Goal: Information Seeking & Learning: Learn about a topic

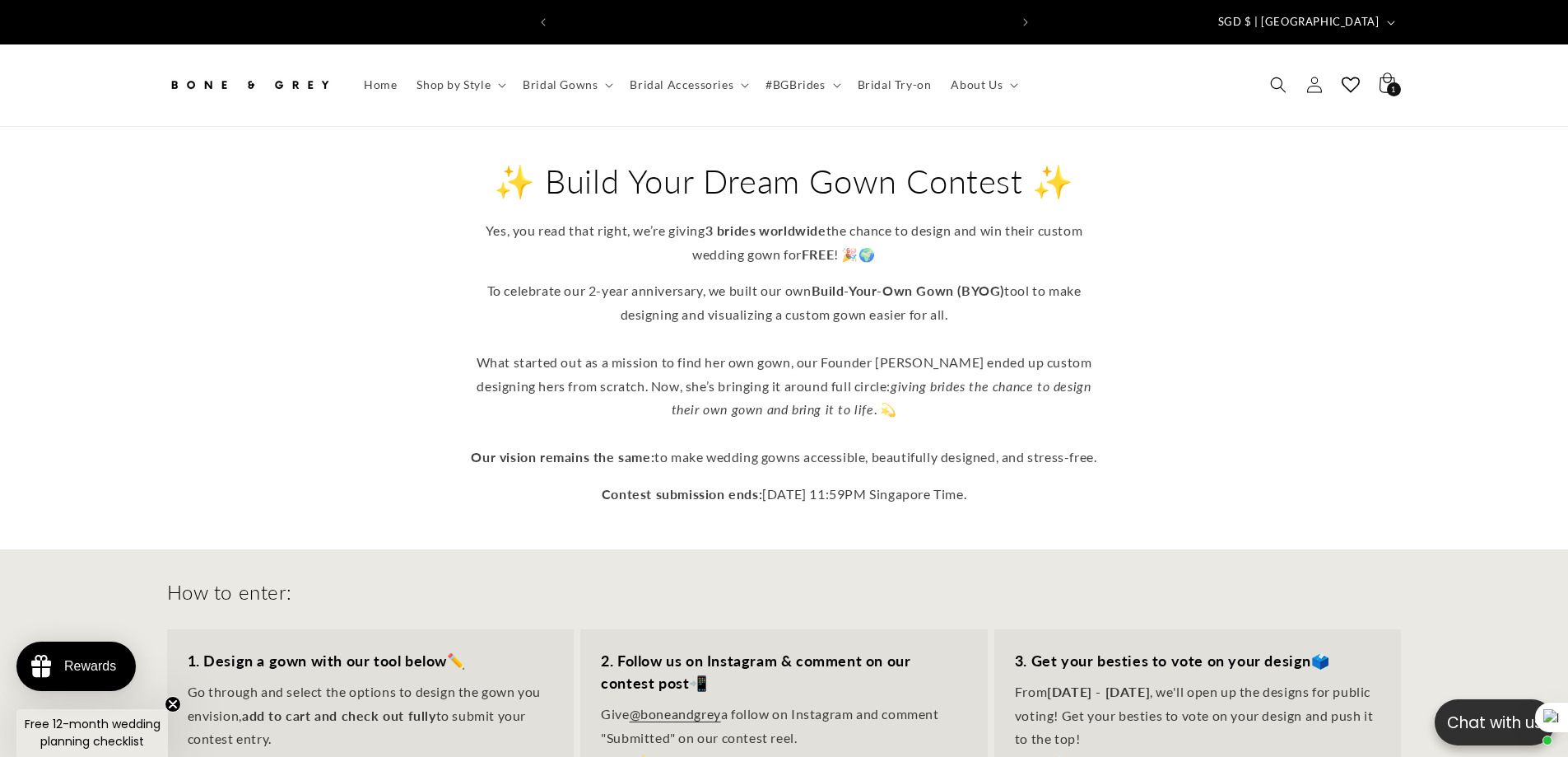
scroll to position [0, 905]
click at [1273, 347] on div "✨ Build Your Dream Gown Contest ✨ Yes, you read that right, we’re giving 3 brid…" at bounding box center [784, 332] width 1317 height 346
click at [595, 77] on span "Bridal Gowns" at bounding box center [560, 85] width 75 height 15
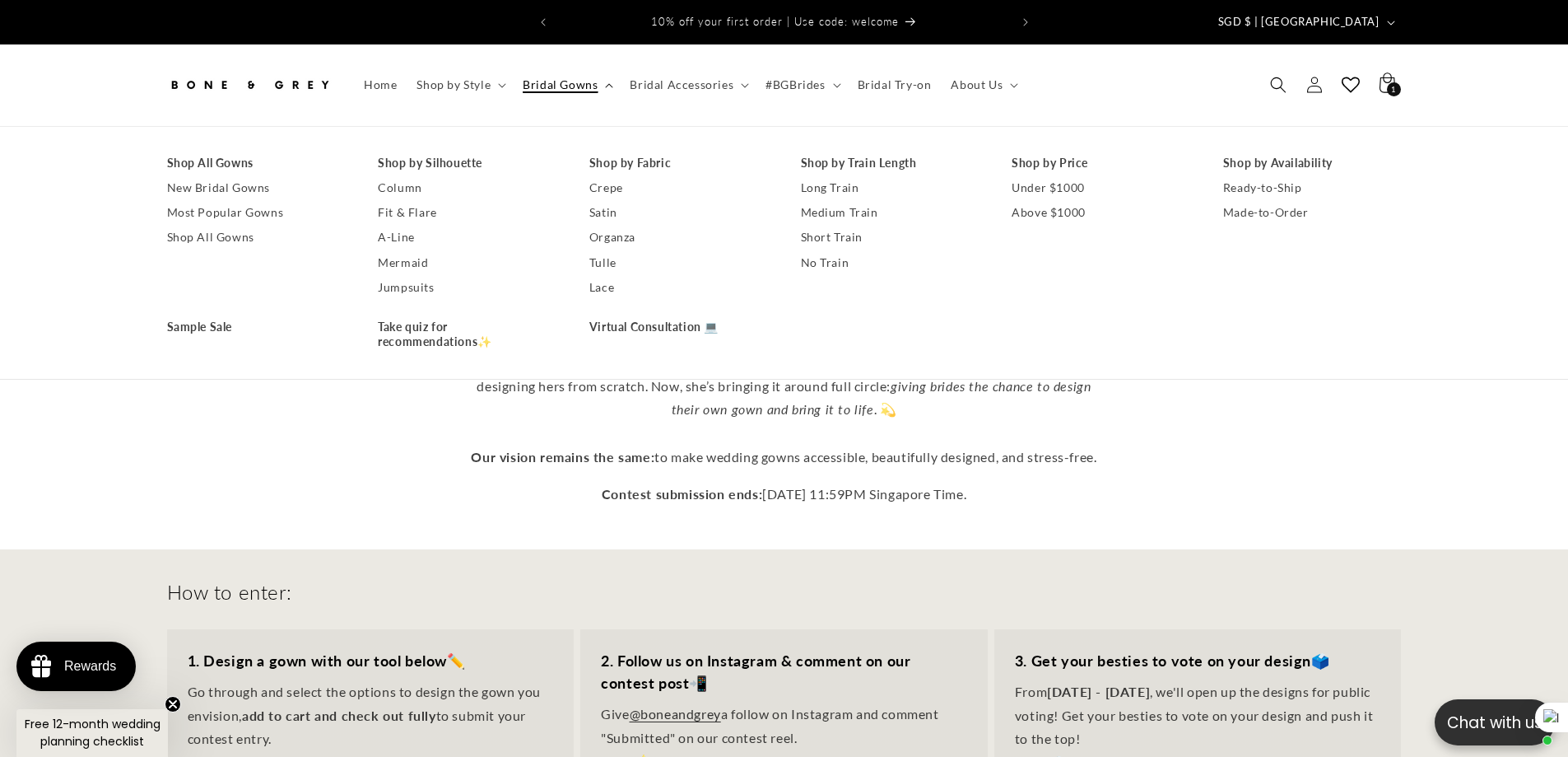
click at [595, 77] on span "Bridal Gowns" at bounding box center [560, 85] width 75 height 15
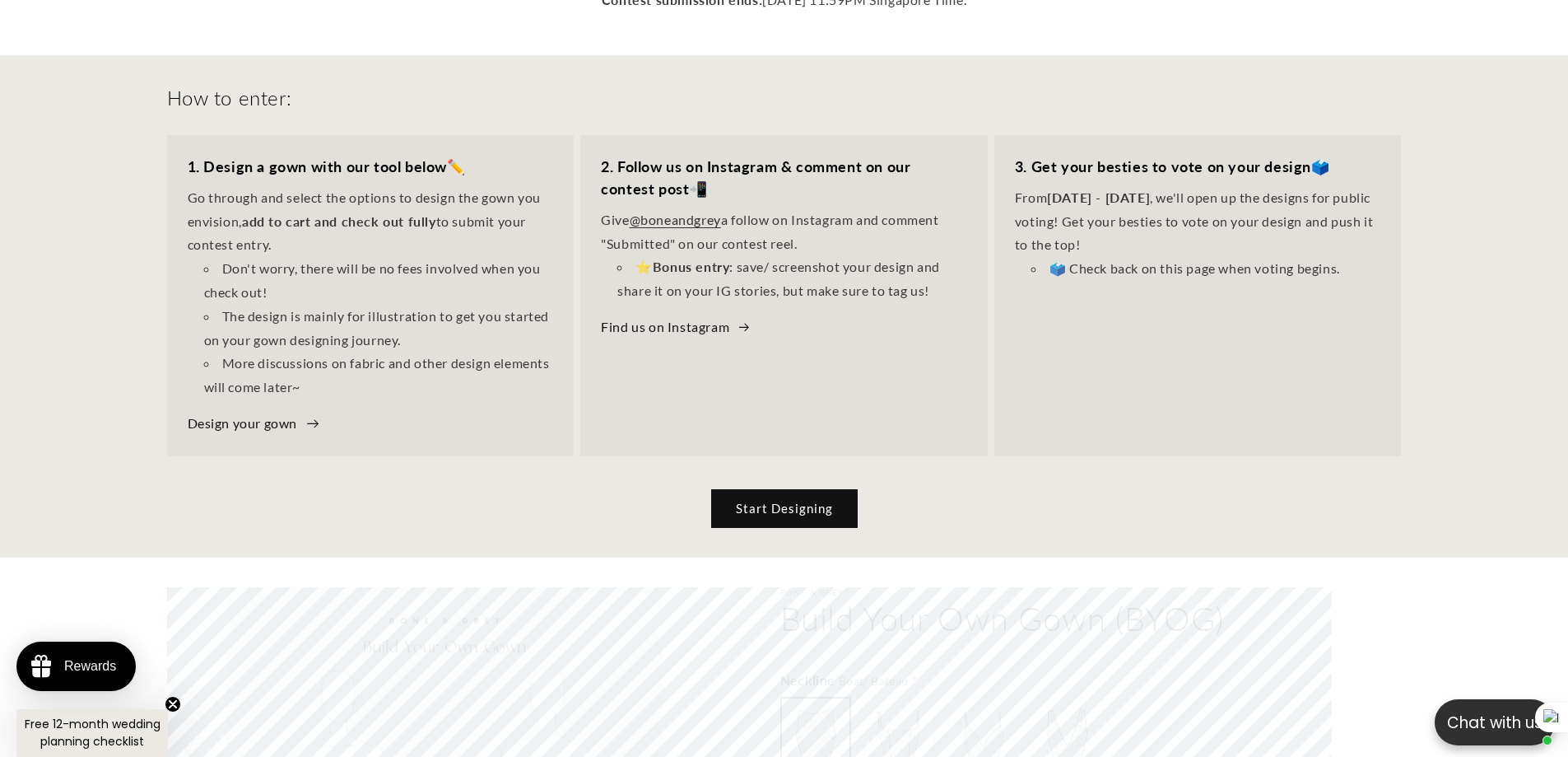
click at [262, 412] on link "Design your gown" at bounding box center [254, 423] width 132 height 24
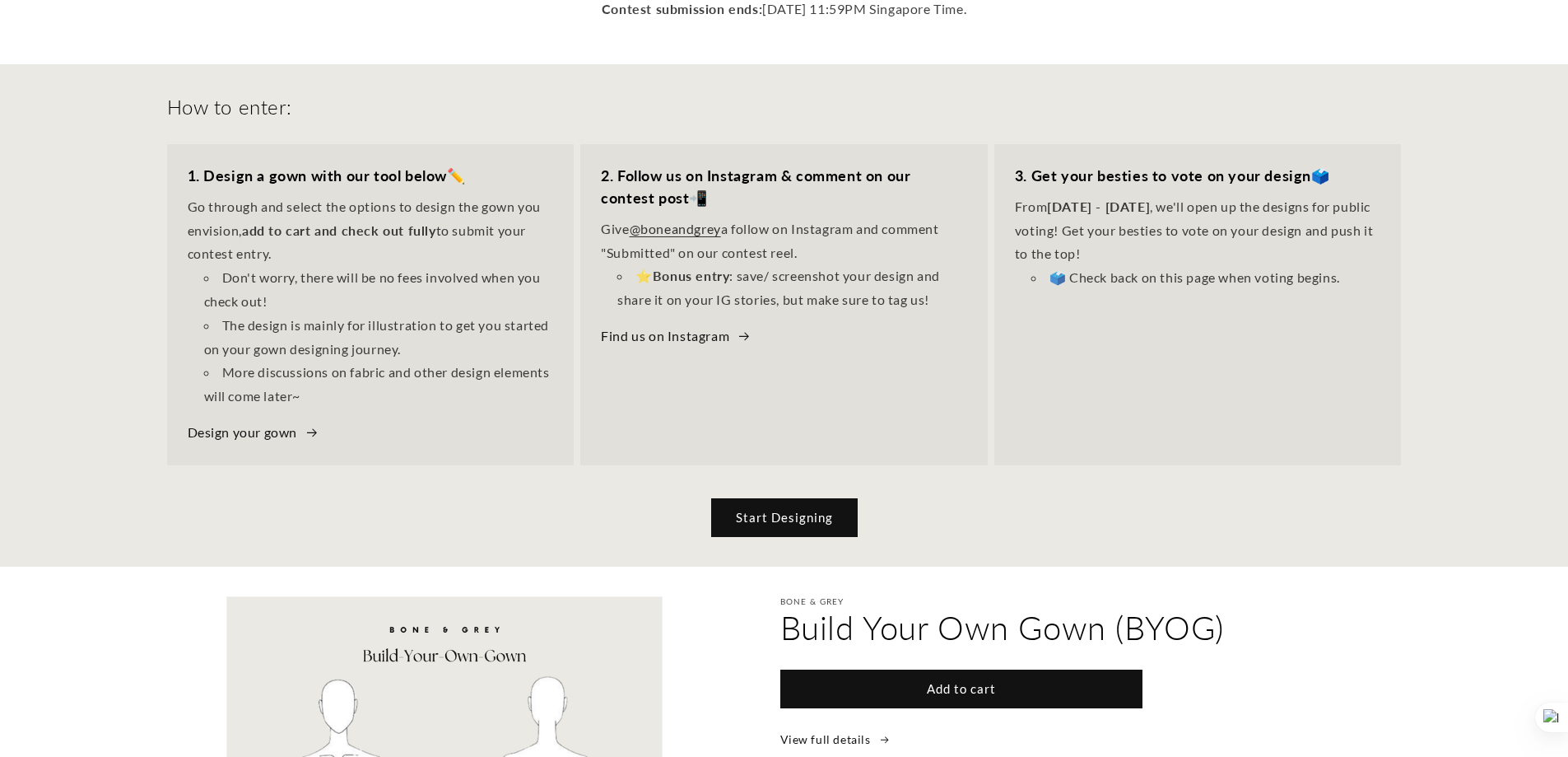
scroll to position [485, 0]
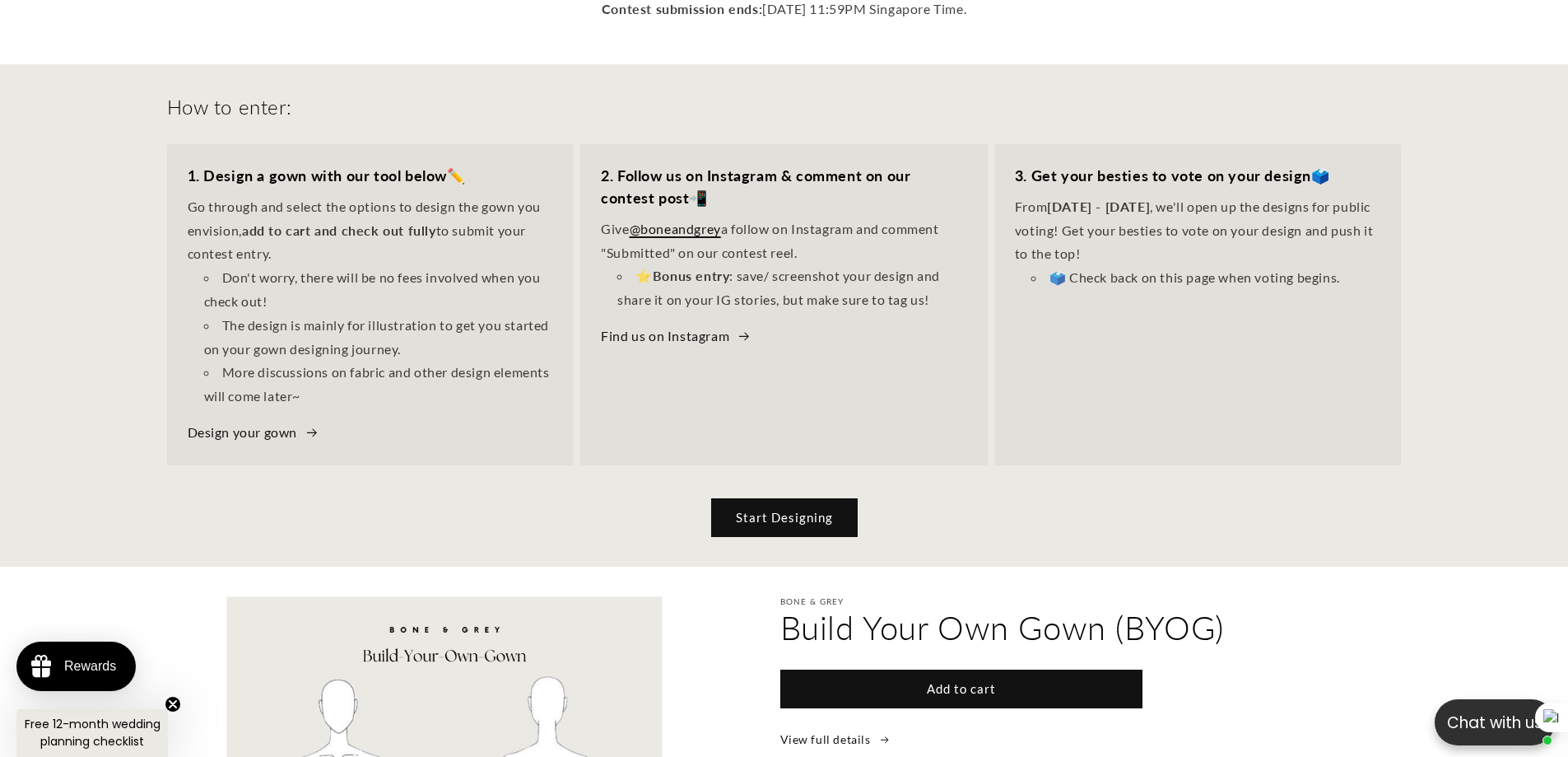
click at [674, 221] on link "@boneandgrey" at bounding box center [675, 228] width 92 height 16
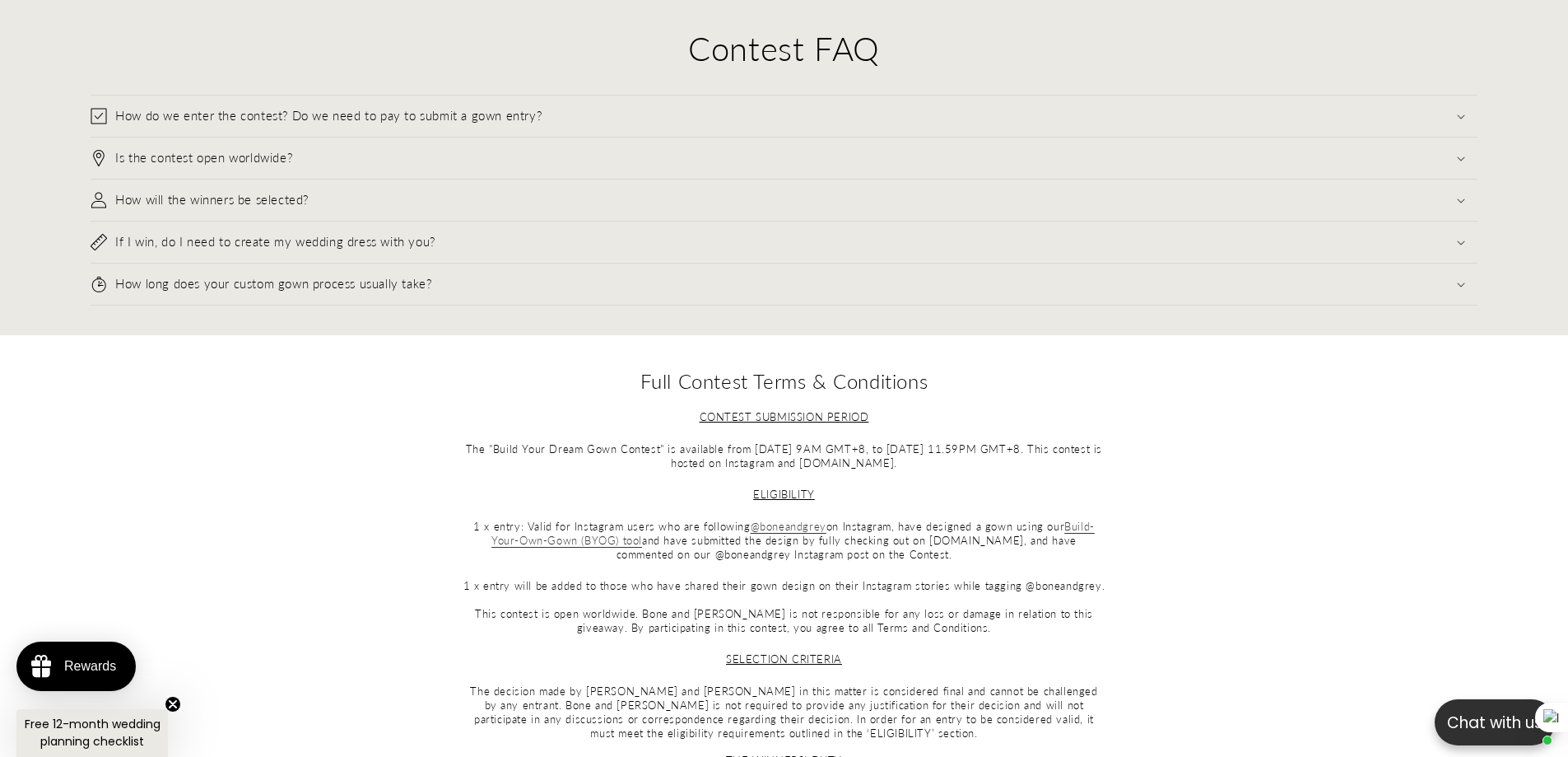
scroll to position [0, 905]
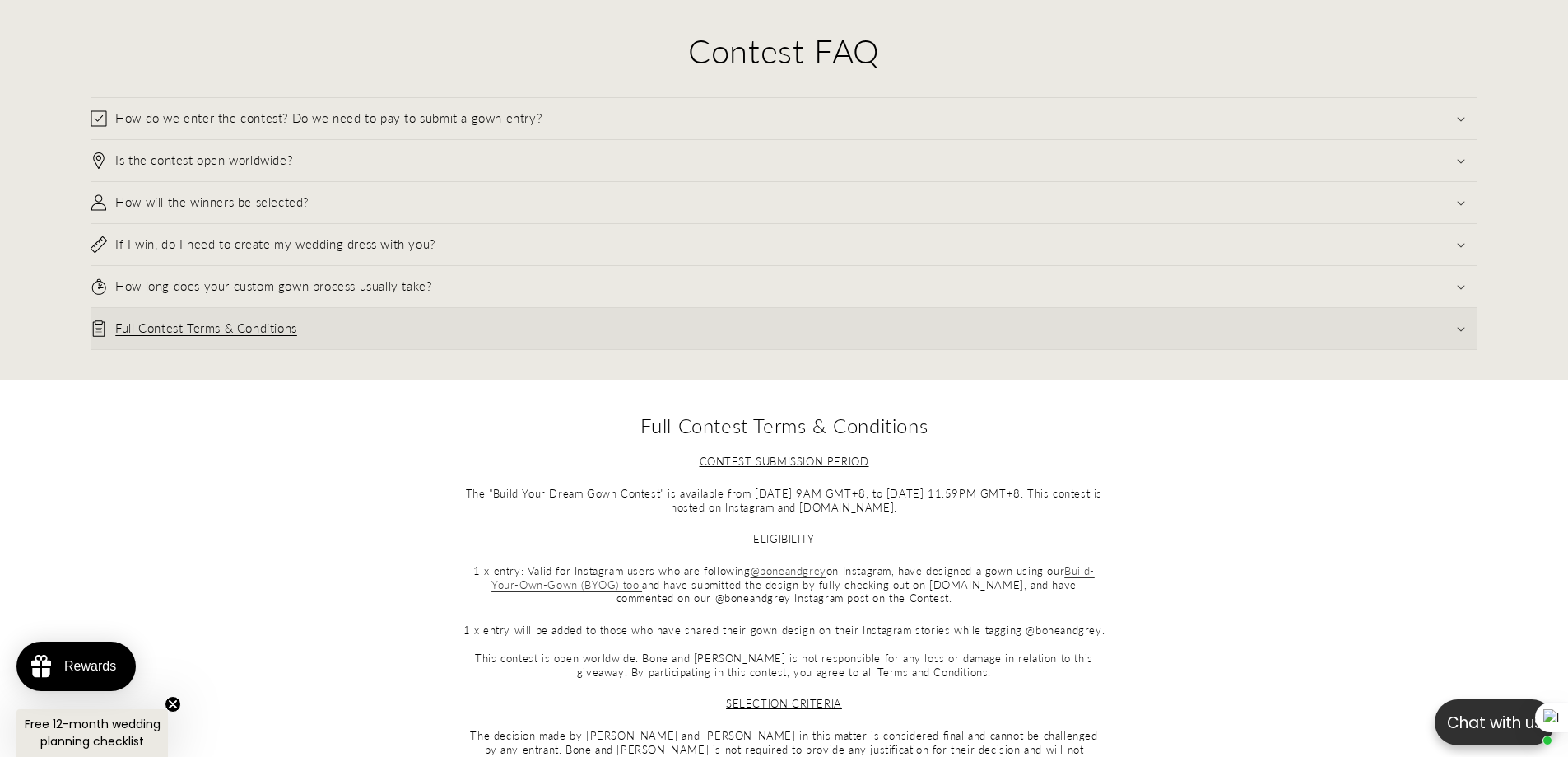
click at [329, 329] on summary "Full Contest Terms & Conditions" at bounding box center [784, 328] width 1388 height 42
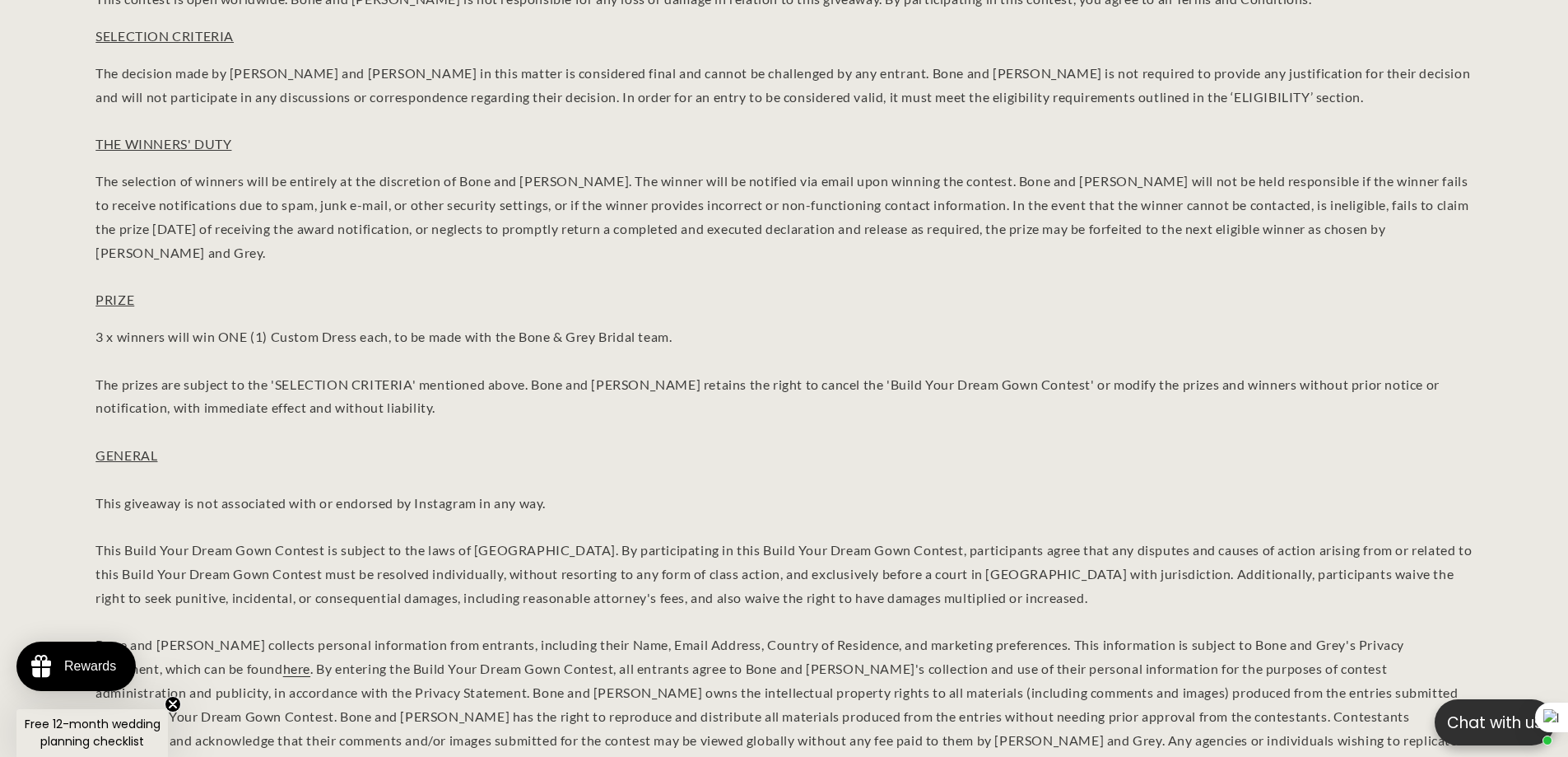
scroll to position [4419, 0]
drag, startPoint x: 390, startPoint y: 329, endPoint x: 361, endPoint y: 331, distance: 29.1
click at [361, 331] on p "3 x winners will win ONE (1) Custom Dress each, to be made with the Bone & Grey…" at bounding box center [784, 553] width 1377 height 450
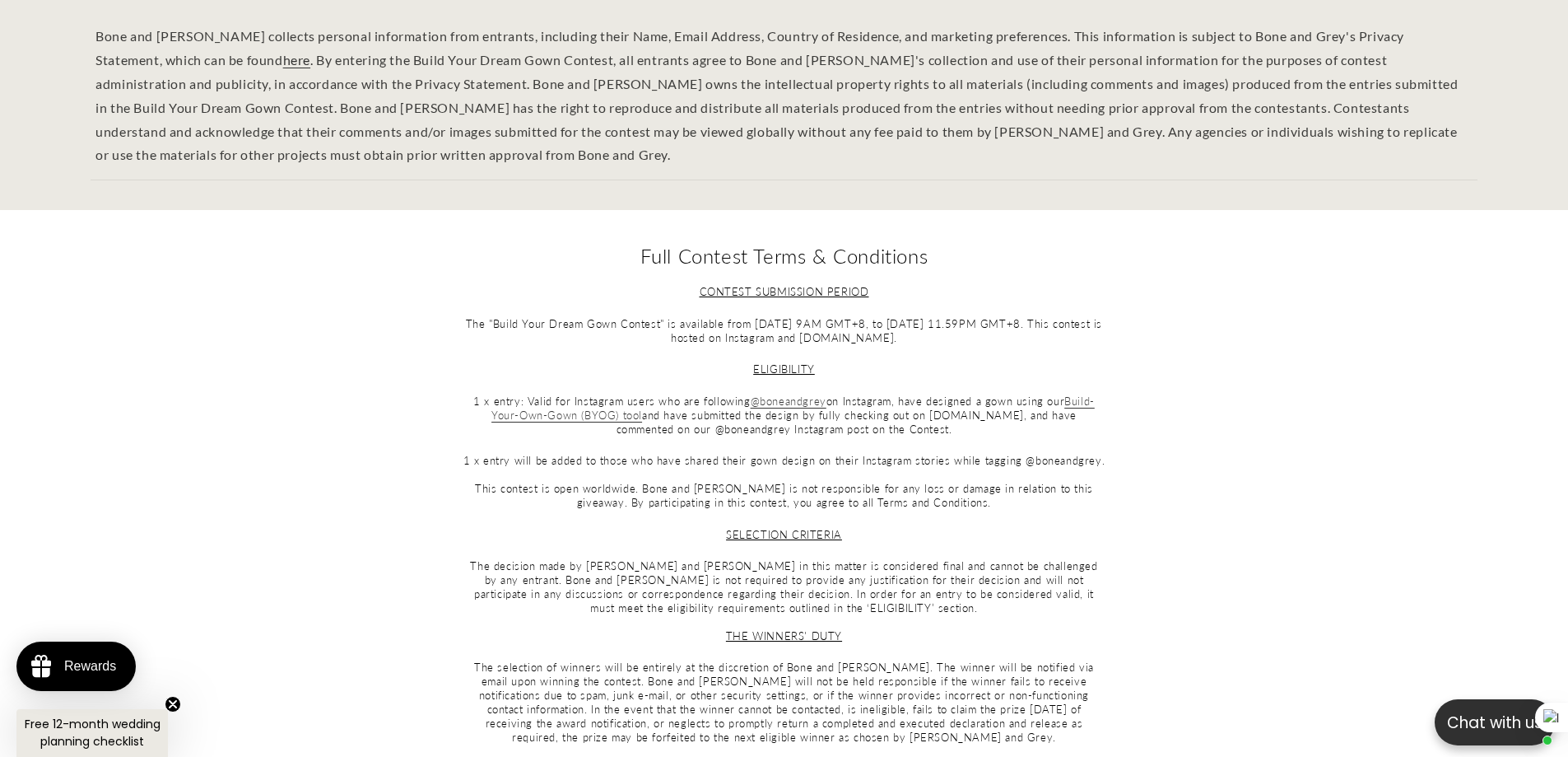
scroll to position [4667, 0]
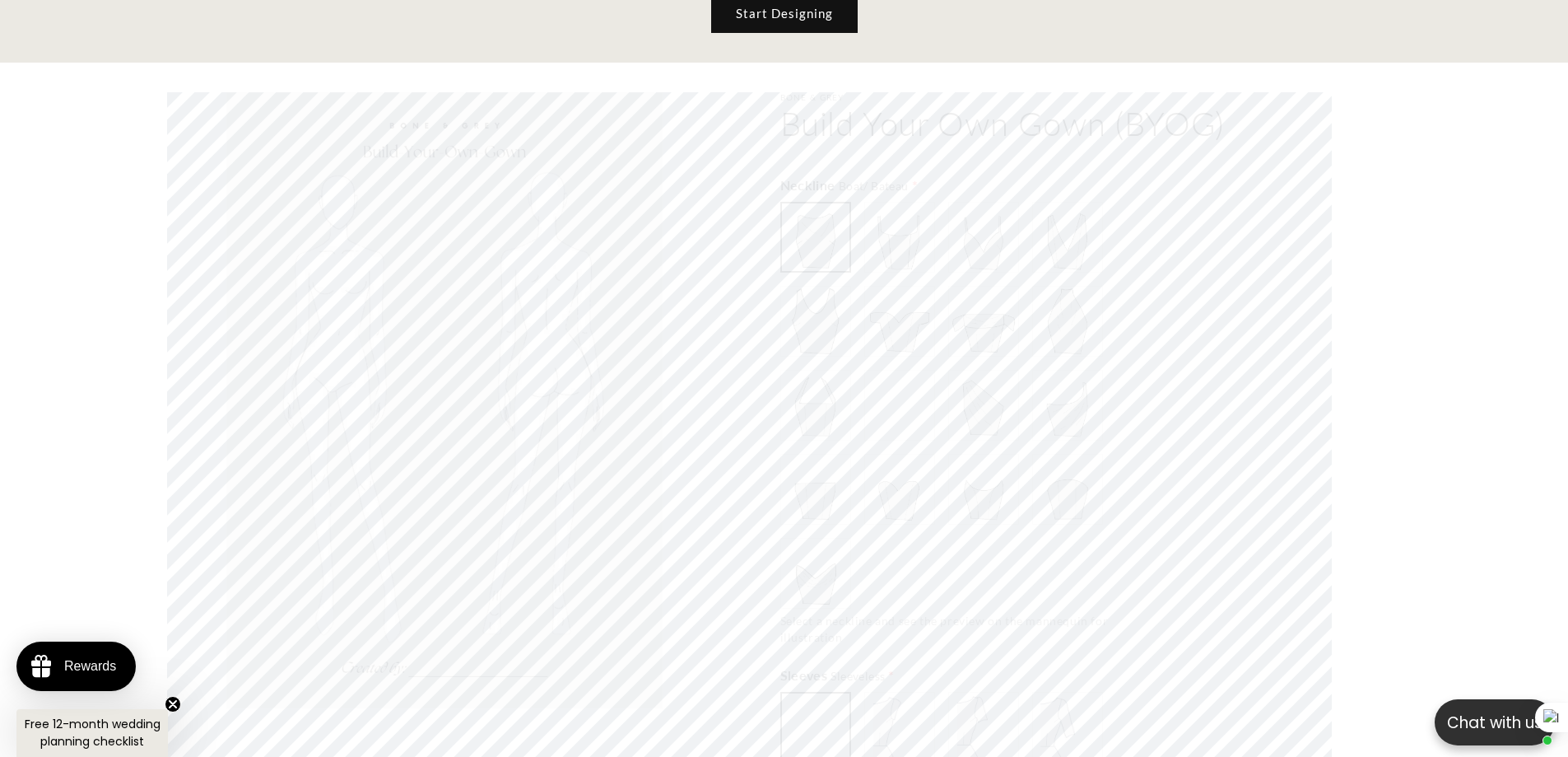
scroll to position [0, 905]
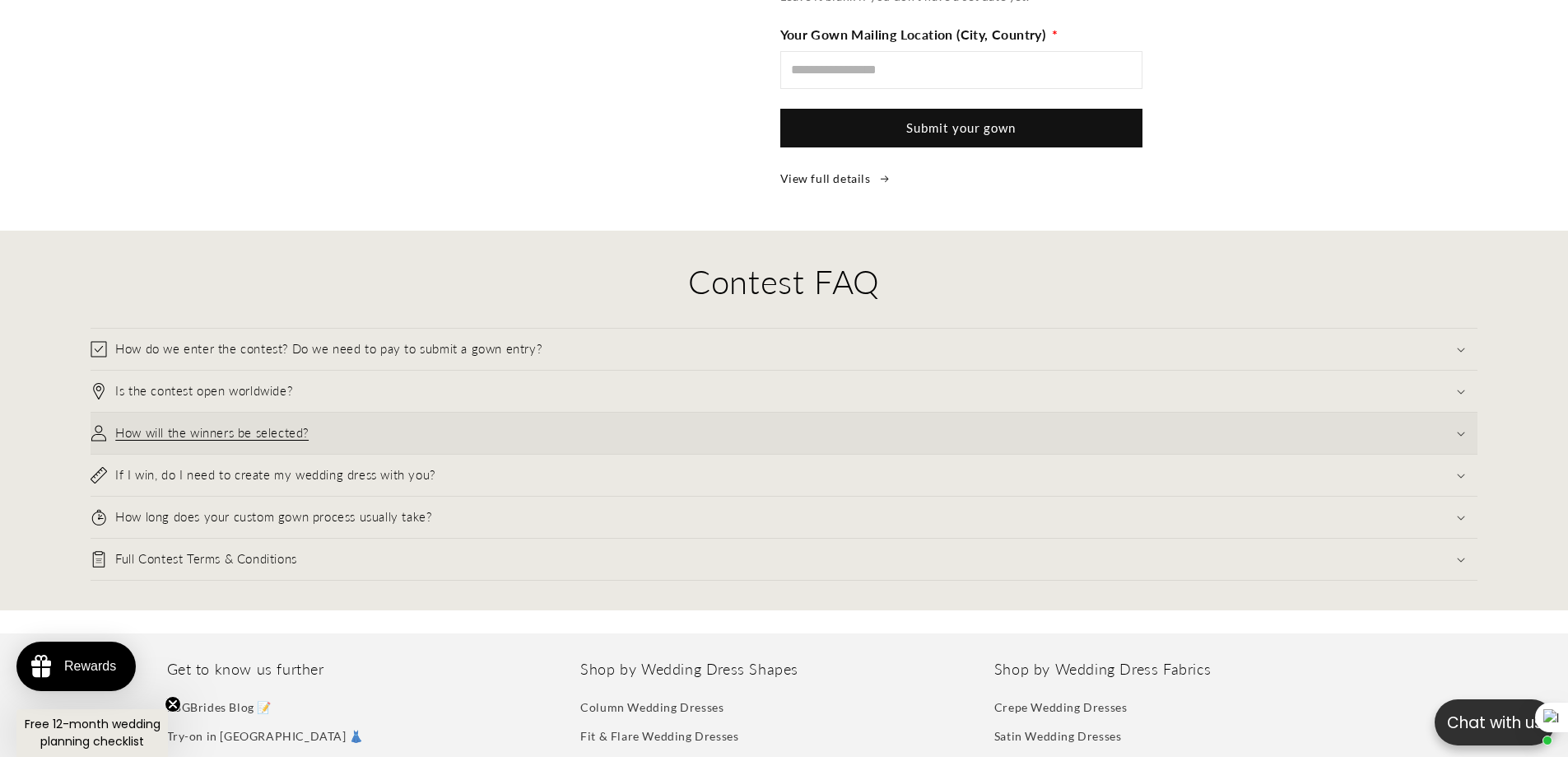
click at [369, 420] on summary "How will the winners be selected?" at bounding box center [784, 433] width 1388 height 42
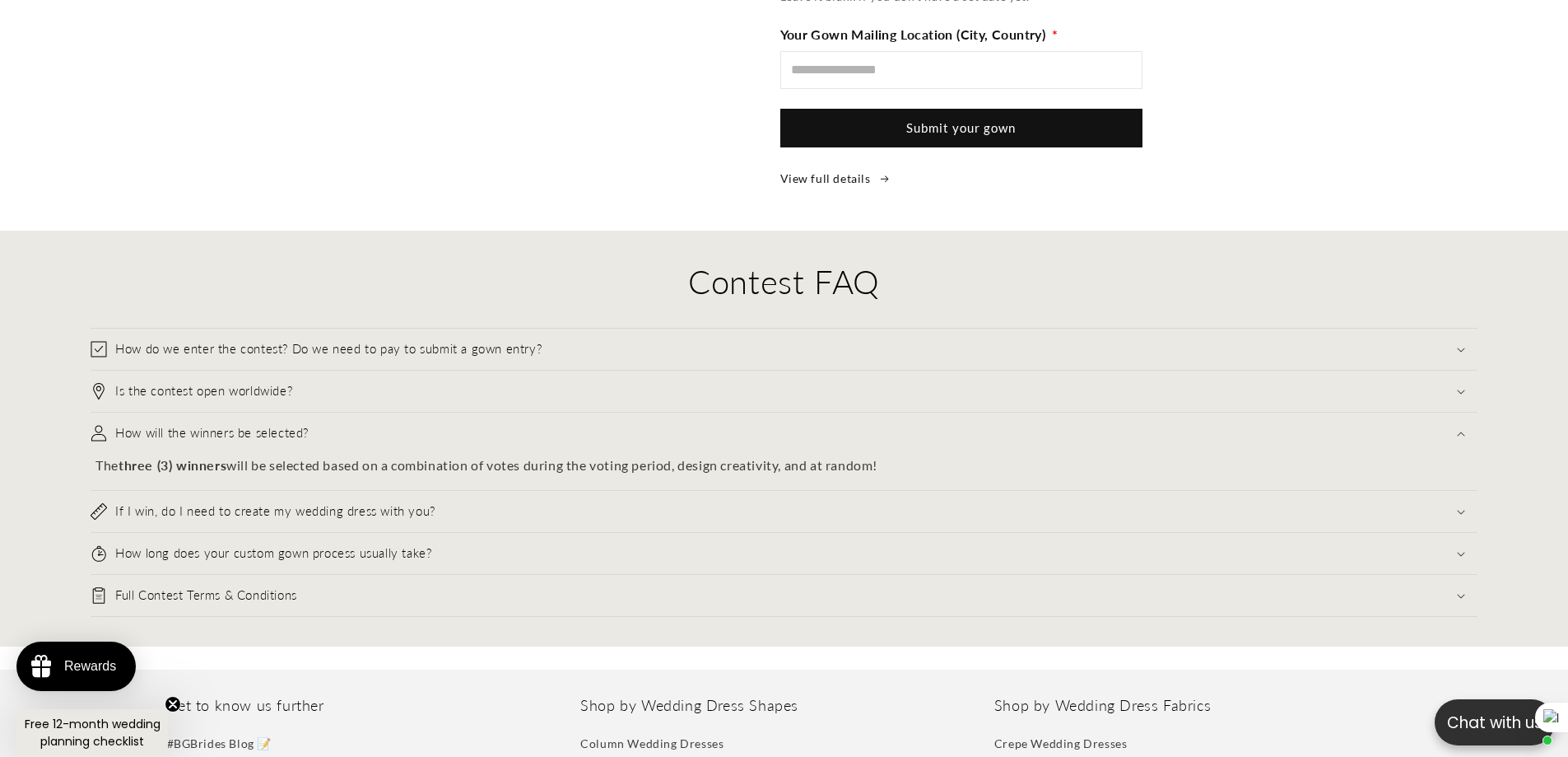
scroll to position [0, 453]
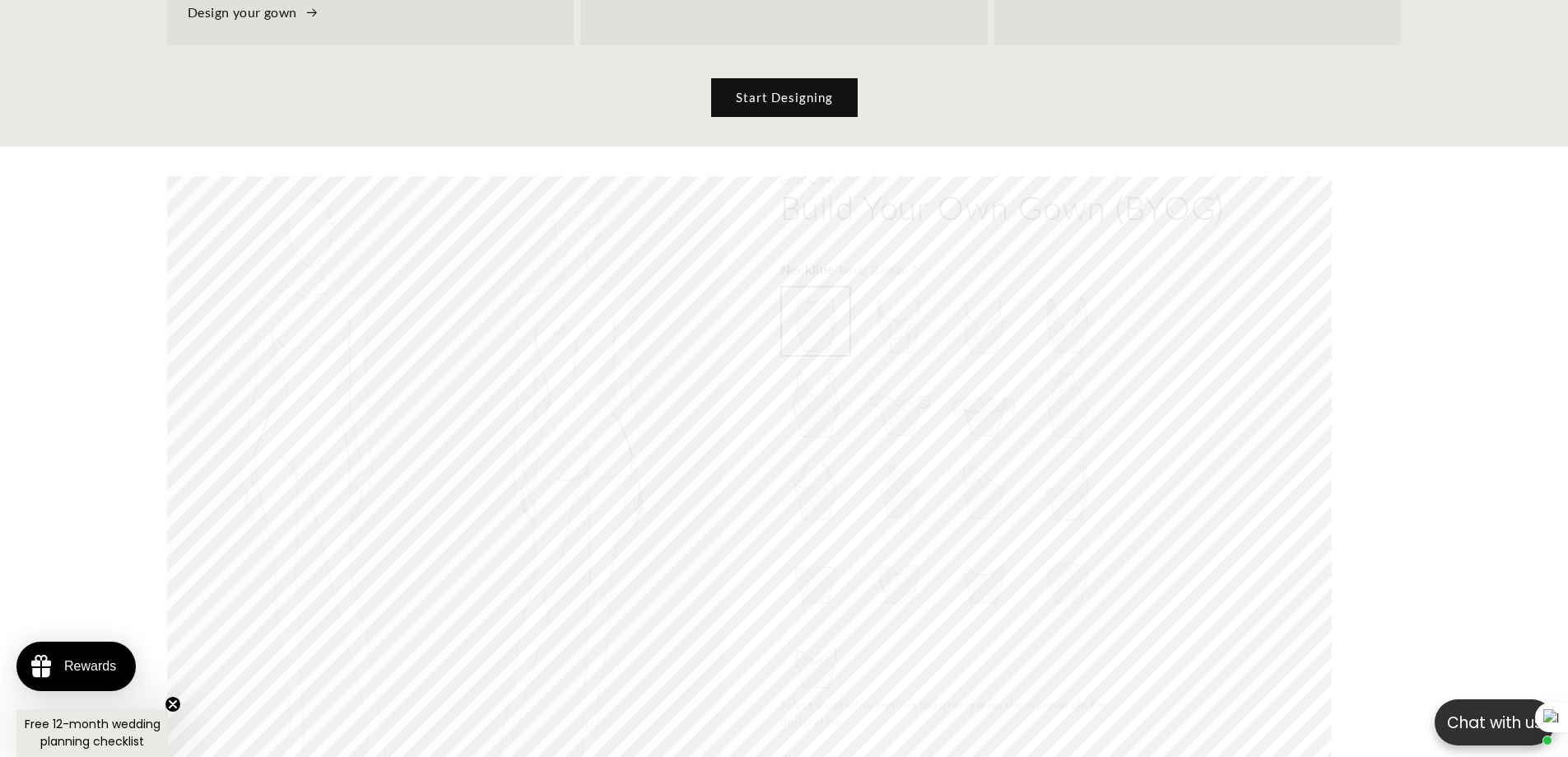
scroll to position [898, 0]
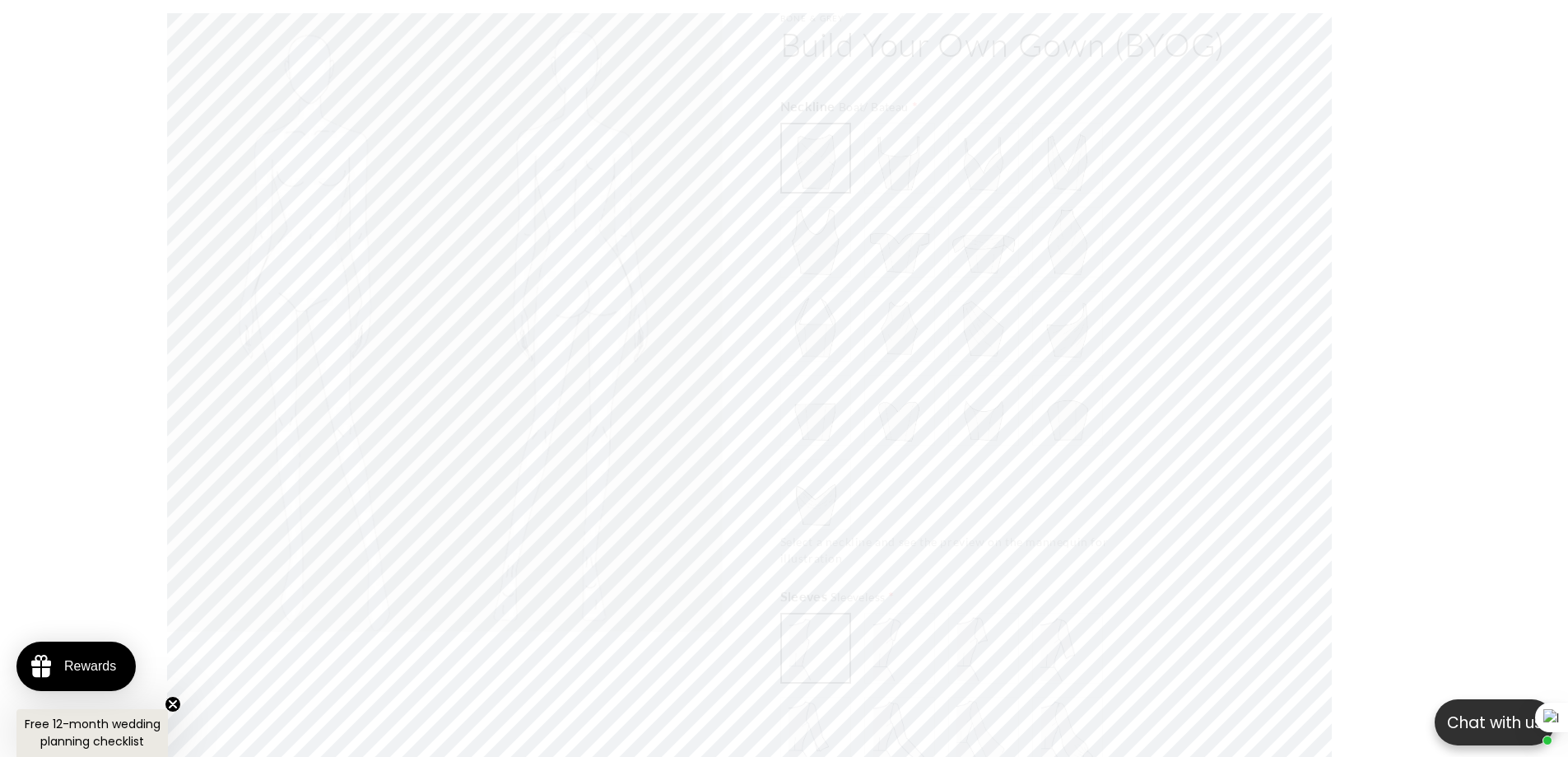
scroll to position [0, 905]
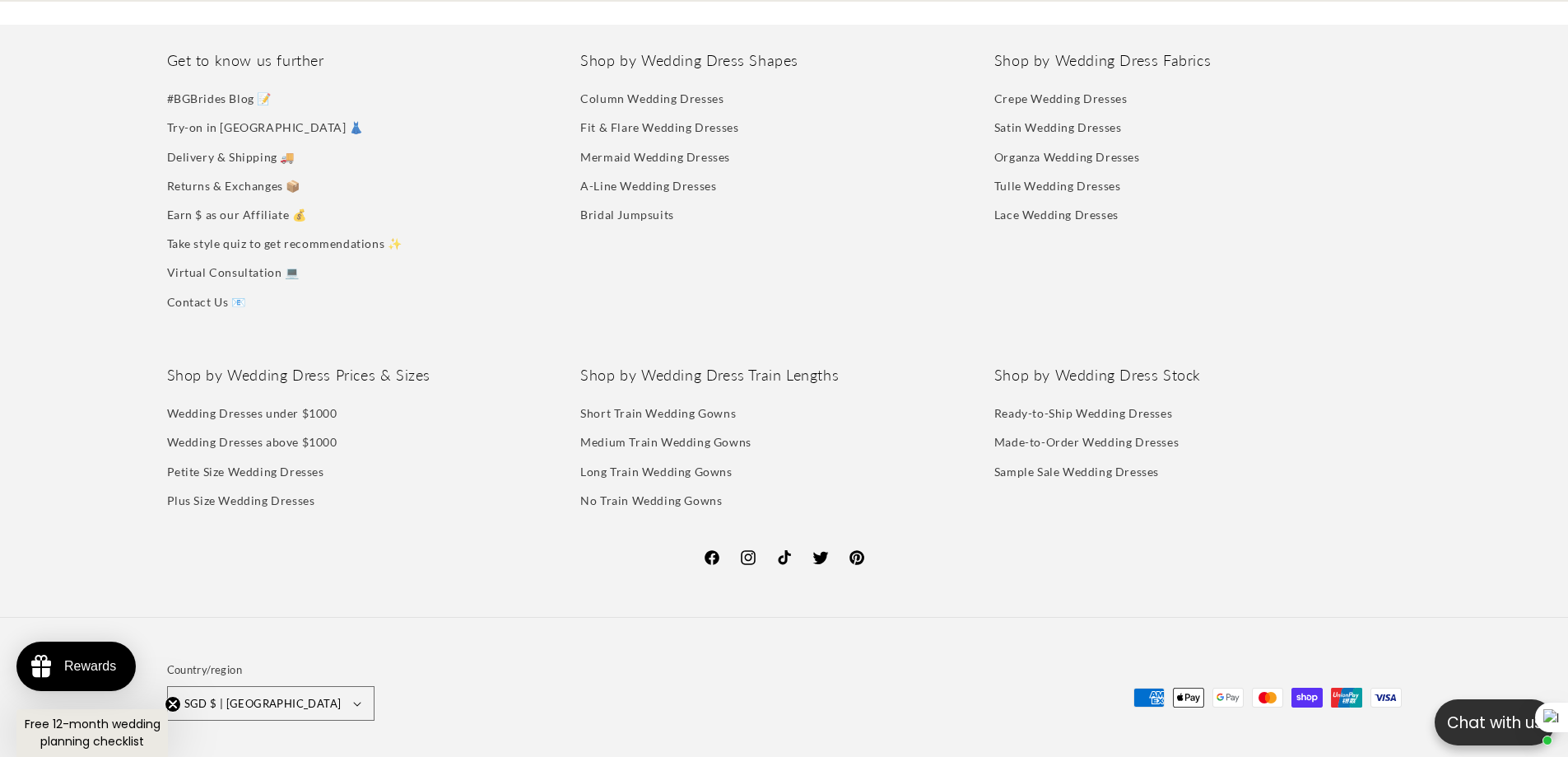
scroll to position [3810, 0]
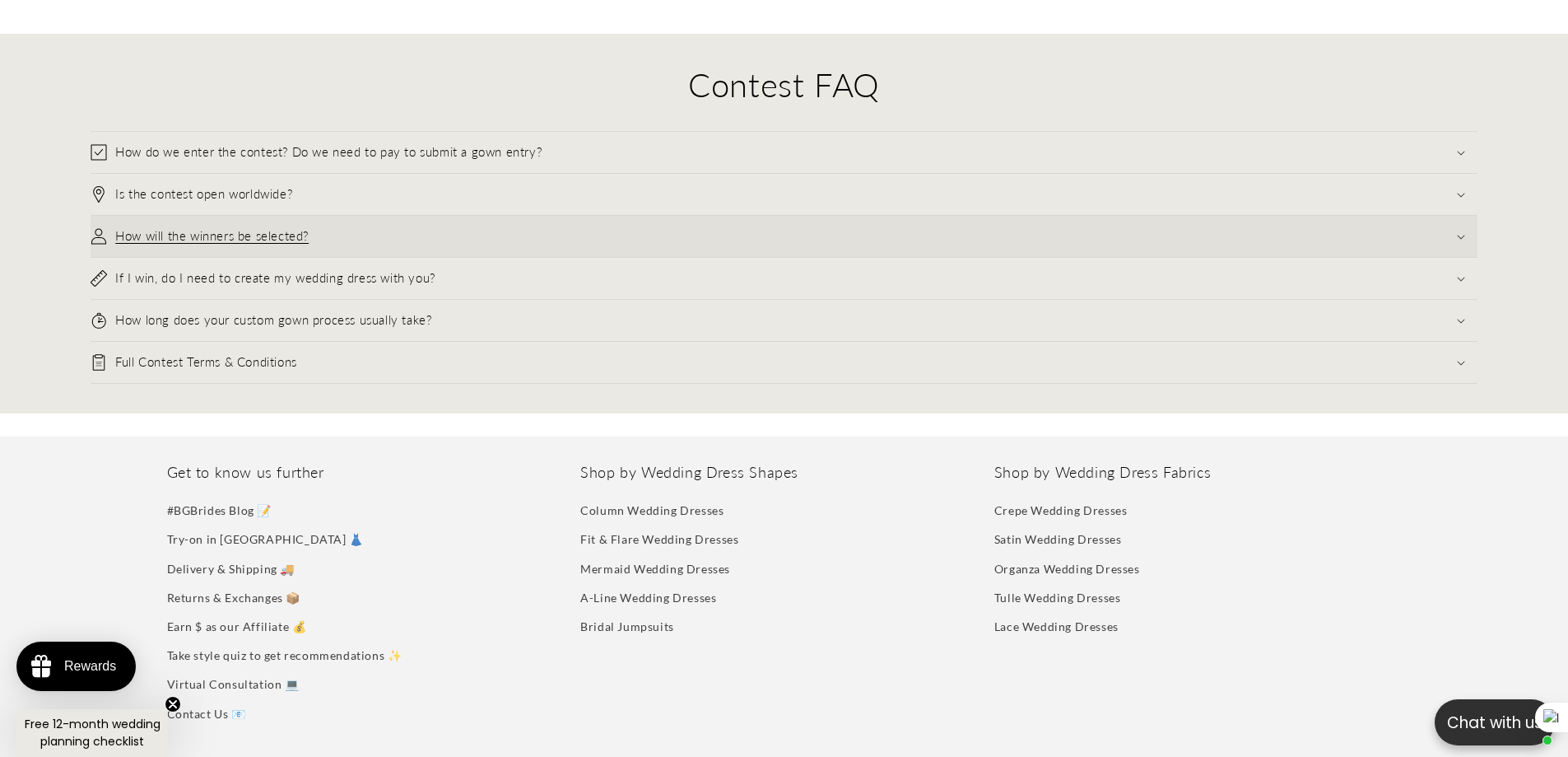
click at [356, 257] on summary "How will the winners be selected?" at bounding box center [784, 237] width 1388 height 42
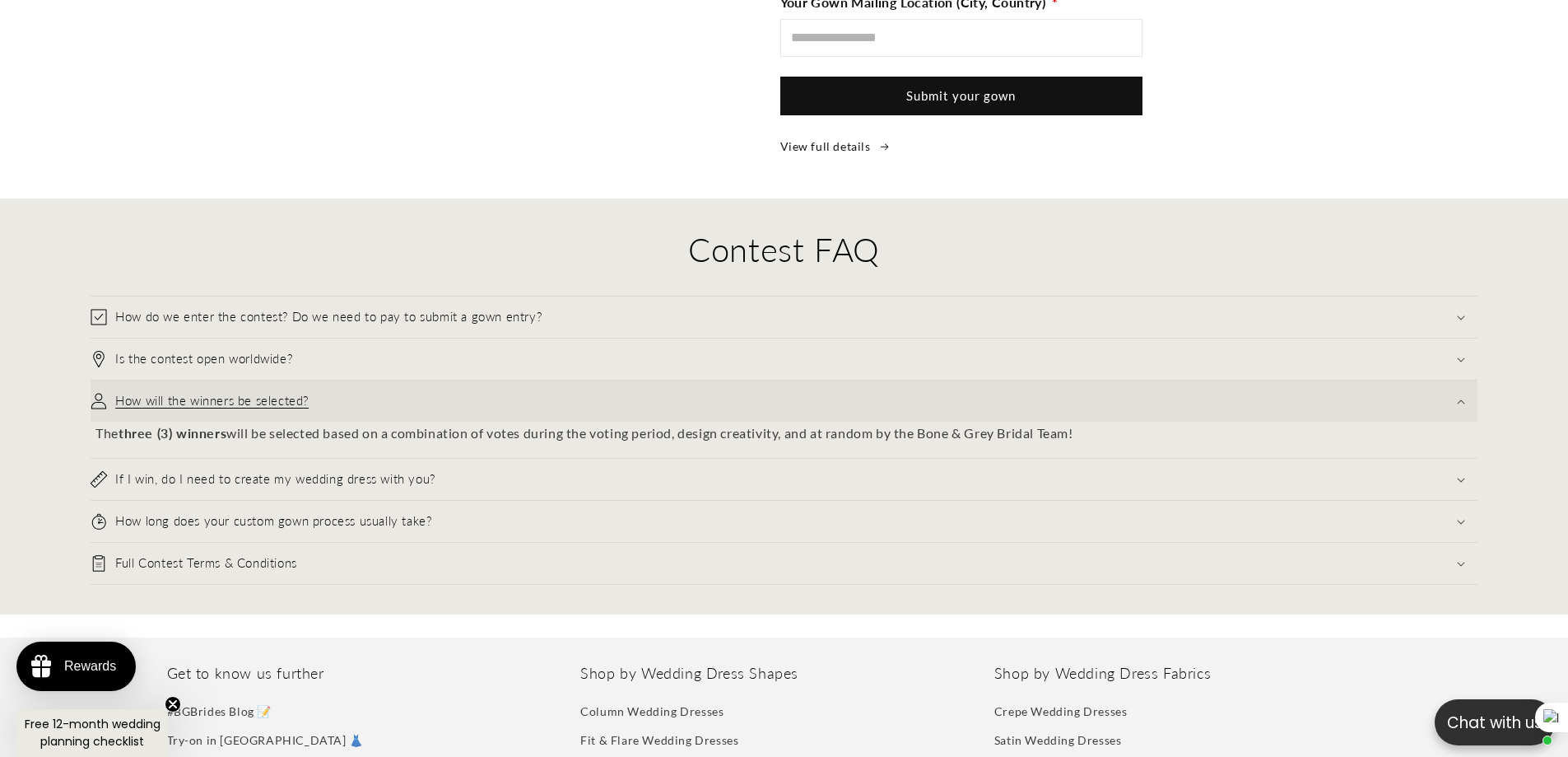
scroll to position [0, 453]
click at [356, 391] on summary "How will the winners be selected?" at bounding box center [784, 401] width 1388 height 42
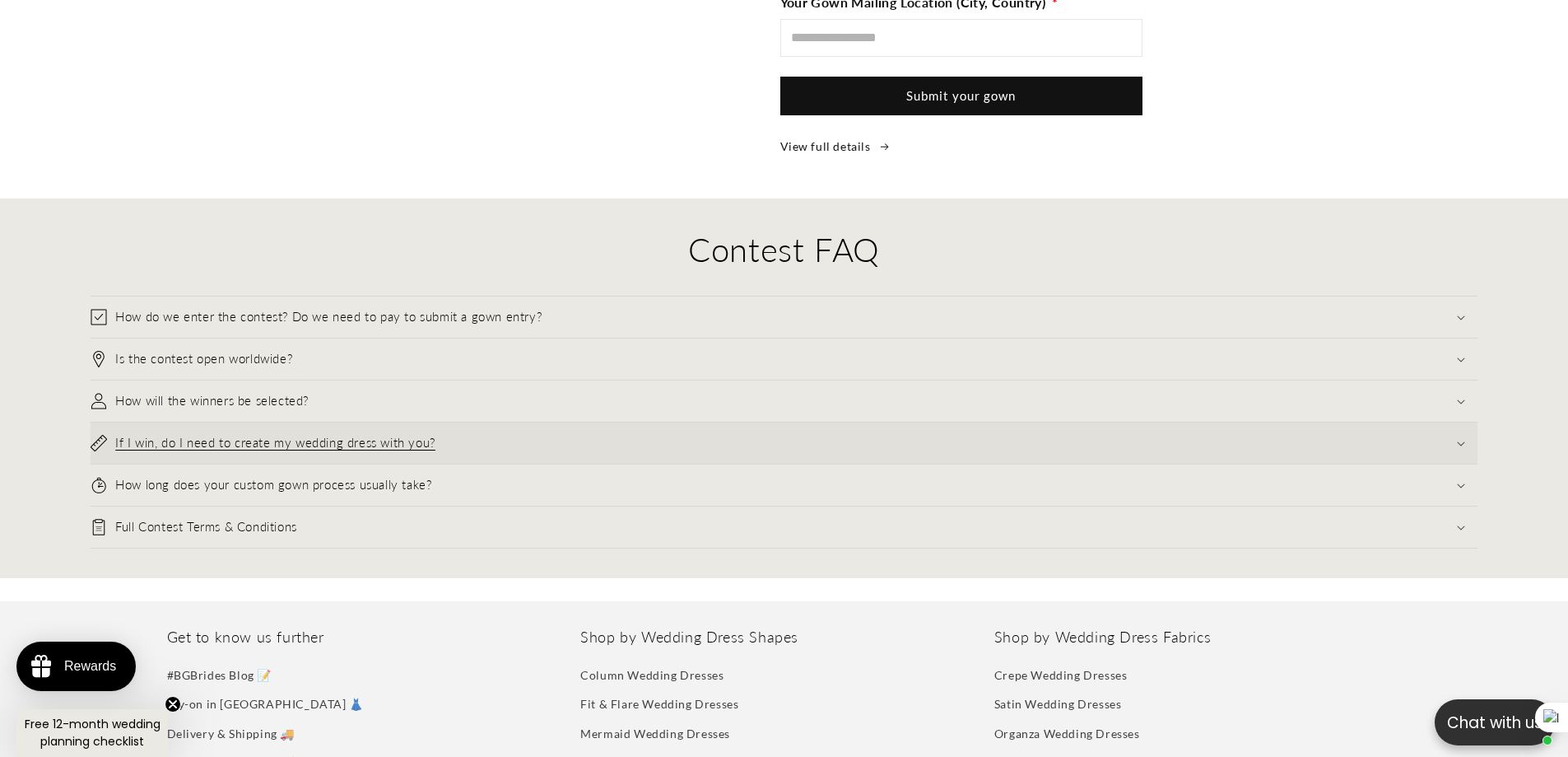
click at [368, 435] on h3 "If I win, do I need to create my wedding dress with you?" at bounding box center [275, 443] width 320 height 16
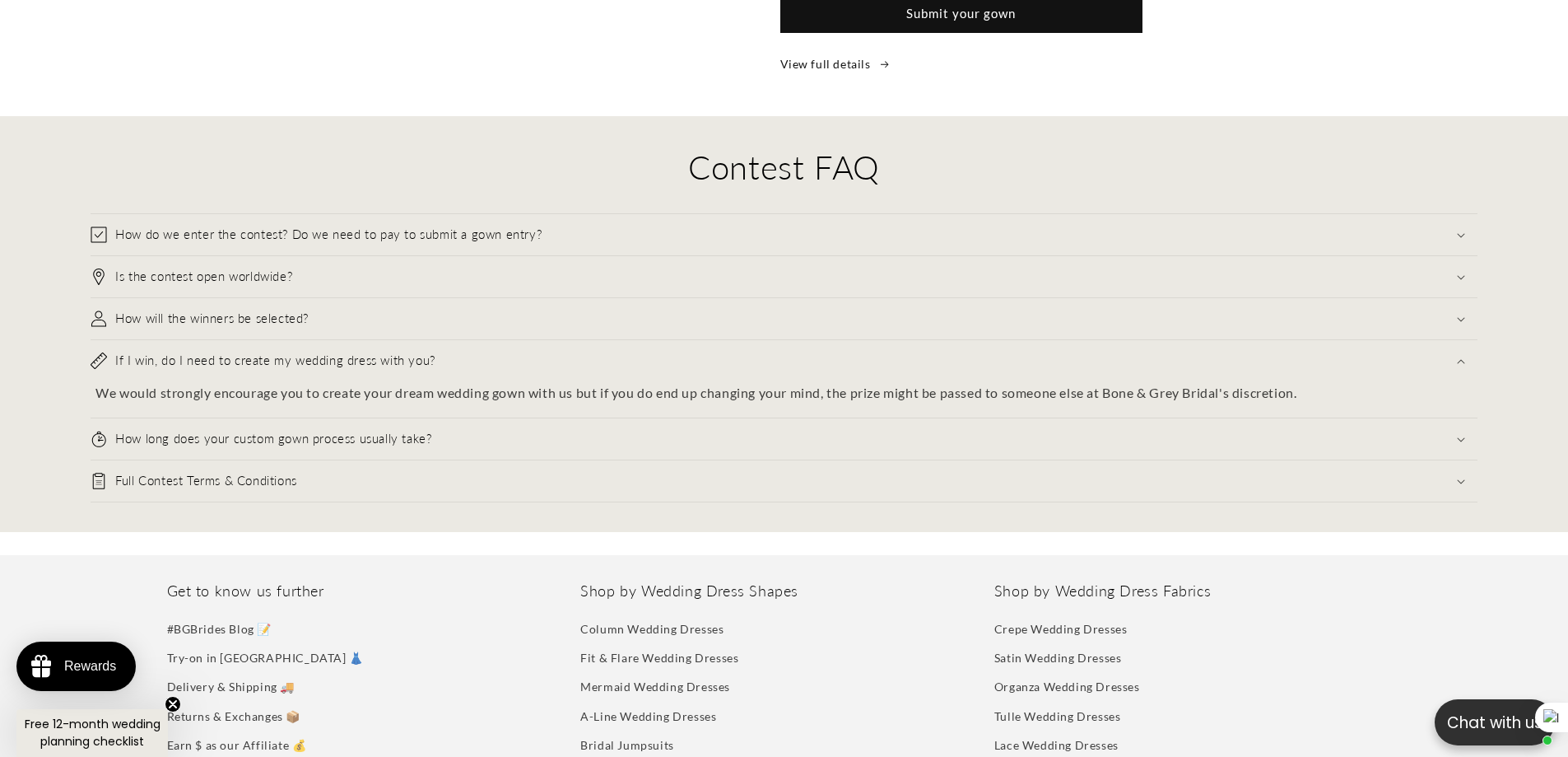
scroll to position [0, 0]
